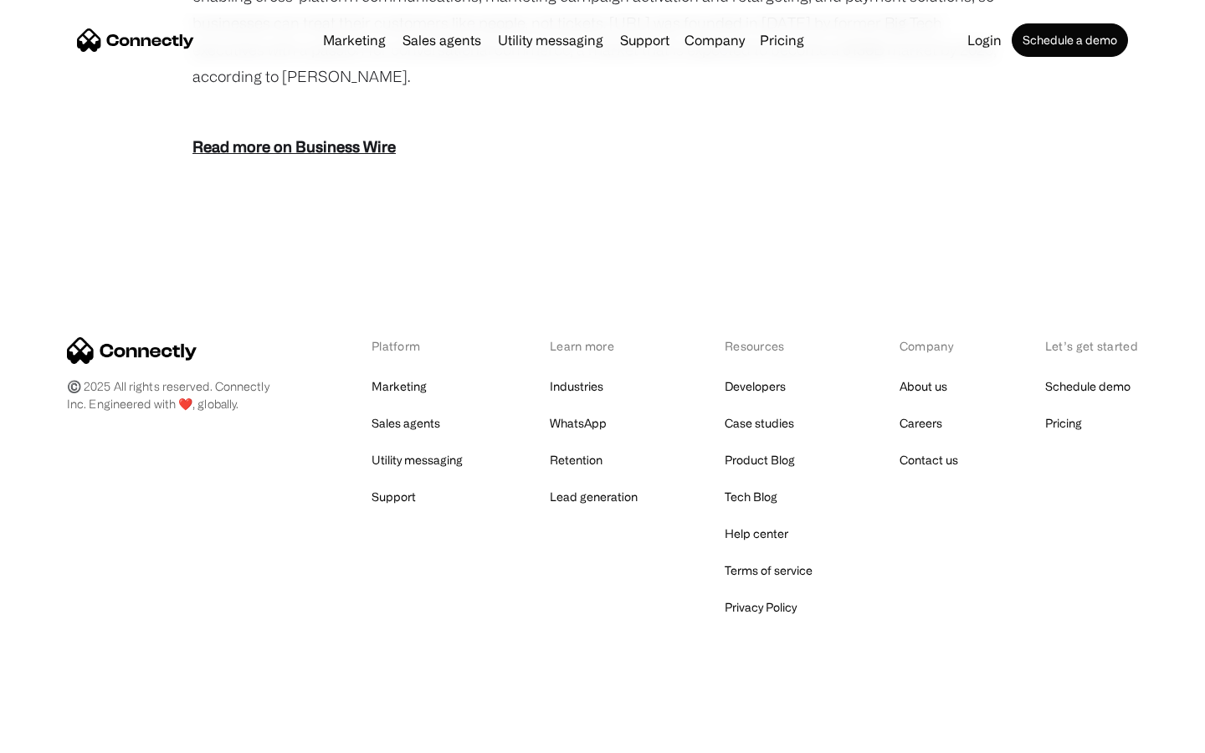
scroll to position [2074, 0]
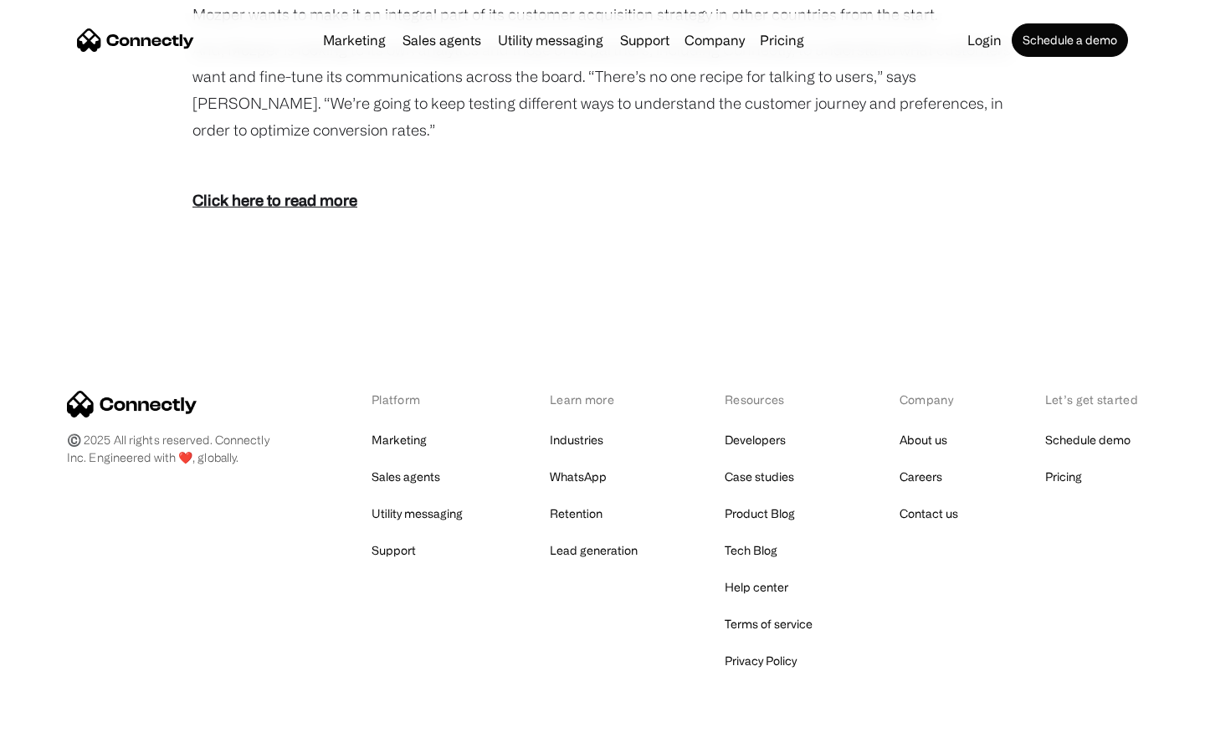
scroll to position [2291, 0]
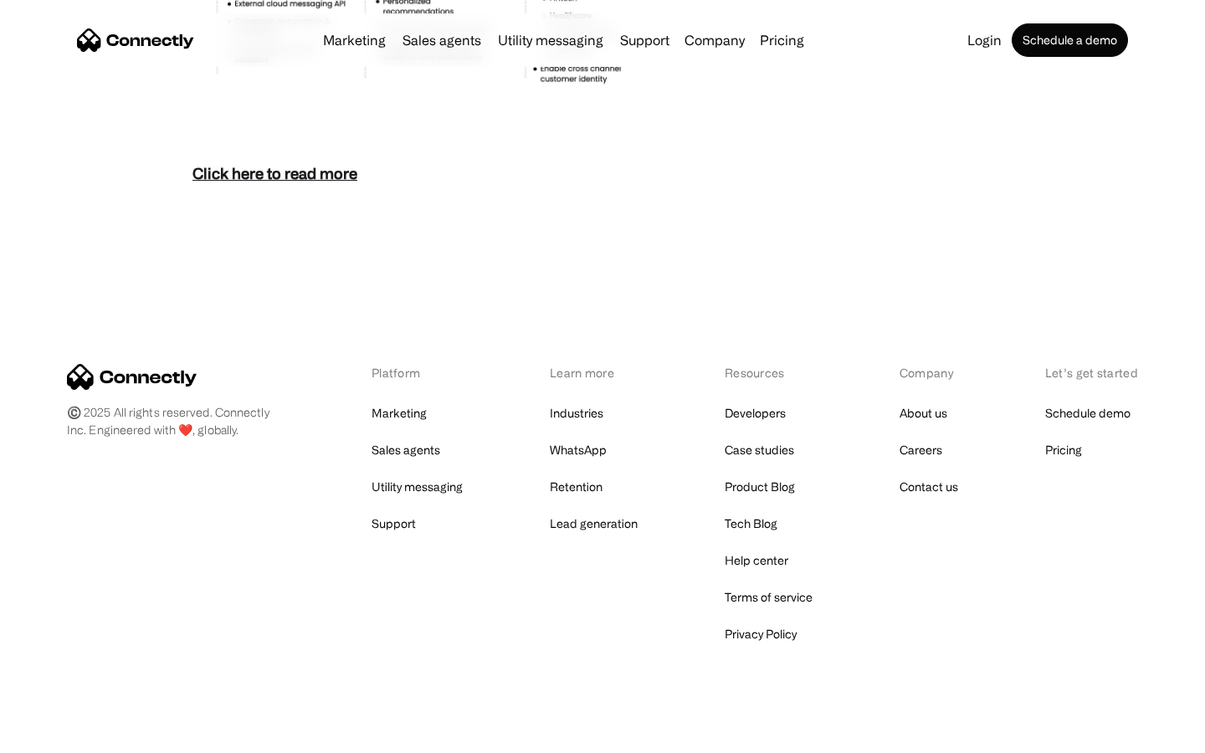
scroll to position [7254, 0]
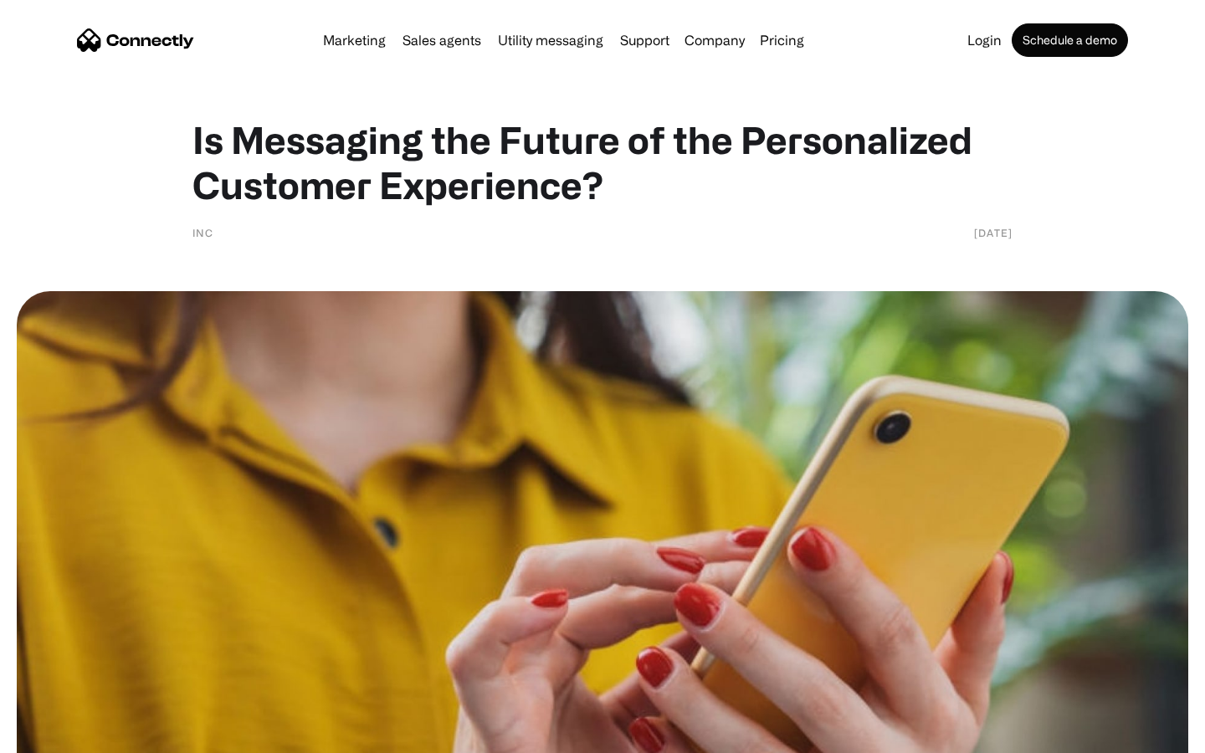
scroll to position [2414, 0]
